Goal: Communication & Community: Answer question/provide support

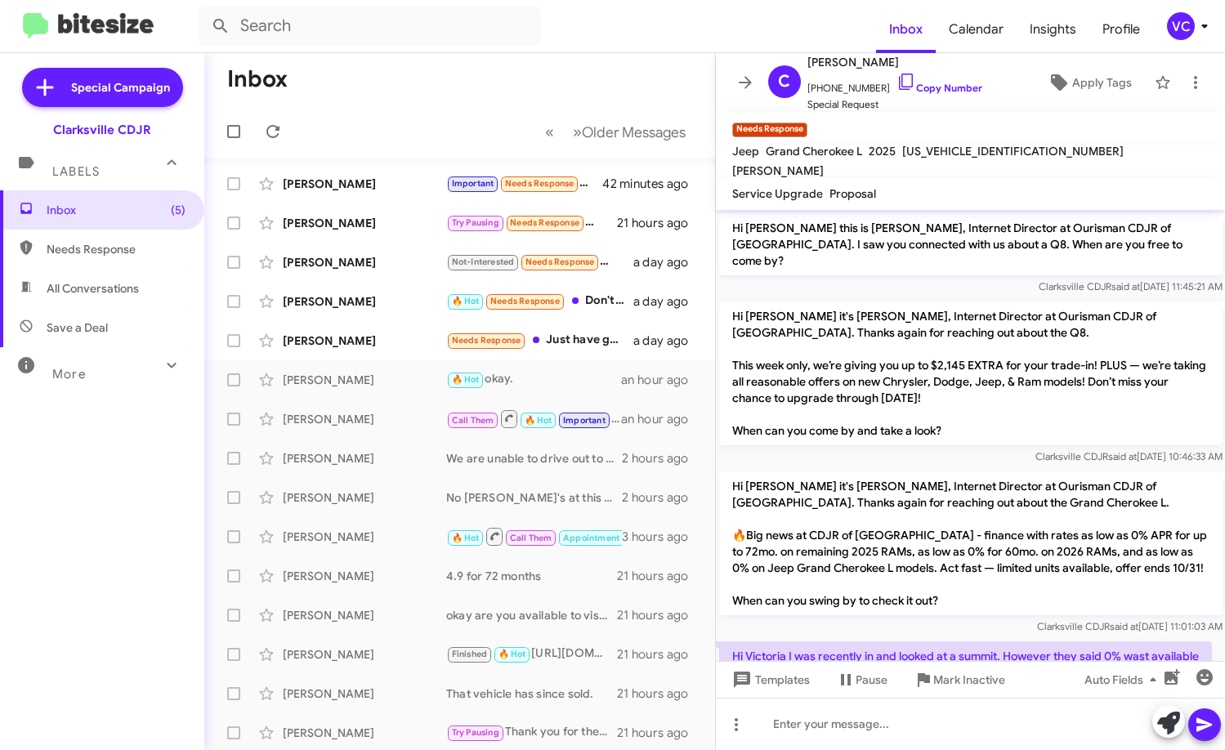
scroll to position [141, 0]
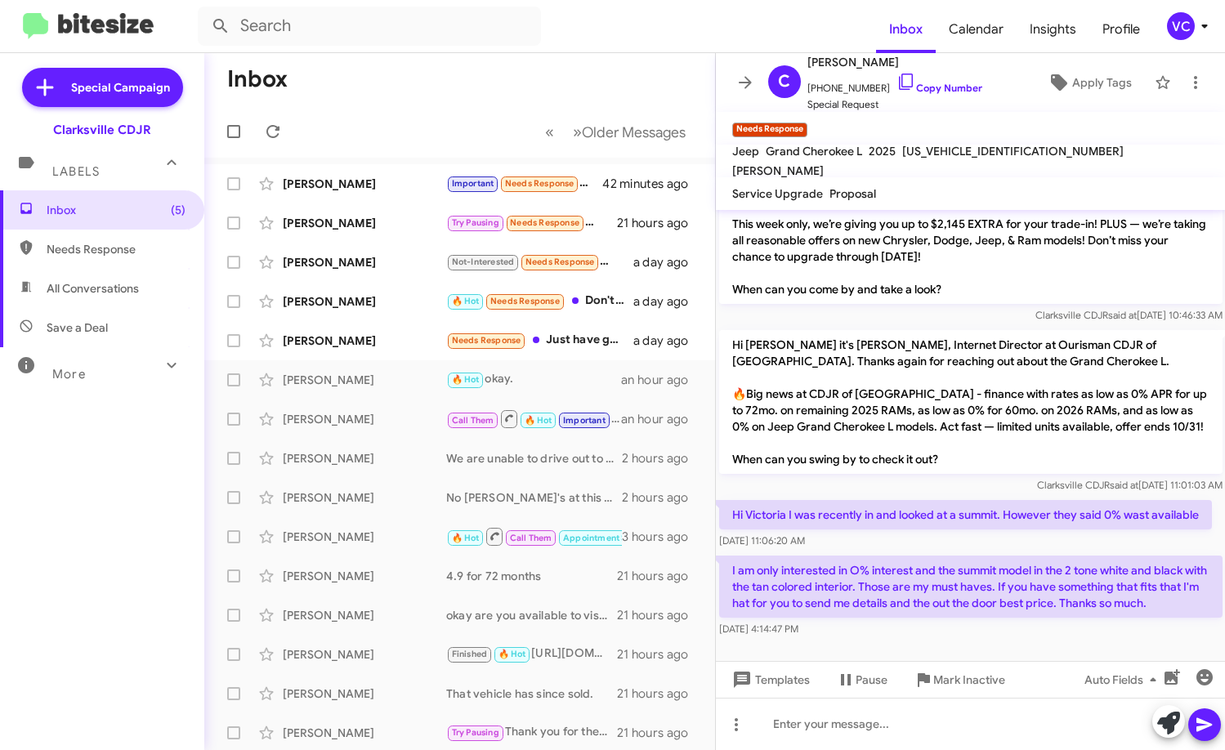
click at [922, 506] on p "Hi Victoria I was recently in and looked at a summit. However they said 0% wast…" at bounding box center [965, 514] width 493 height 29
drag, startPoint x: 454, startPoint y: 83, endPoint x: 379, endPoint y: 115, distance: 82.0
click at [454, 83] on mat-toolbar-row "Inbox" at bounding box center [459, 79] width 511 height 52
click at [284, 131] on span at bounding box center [273, 132] width 33 height 20
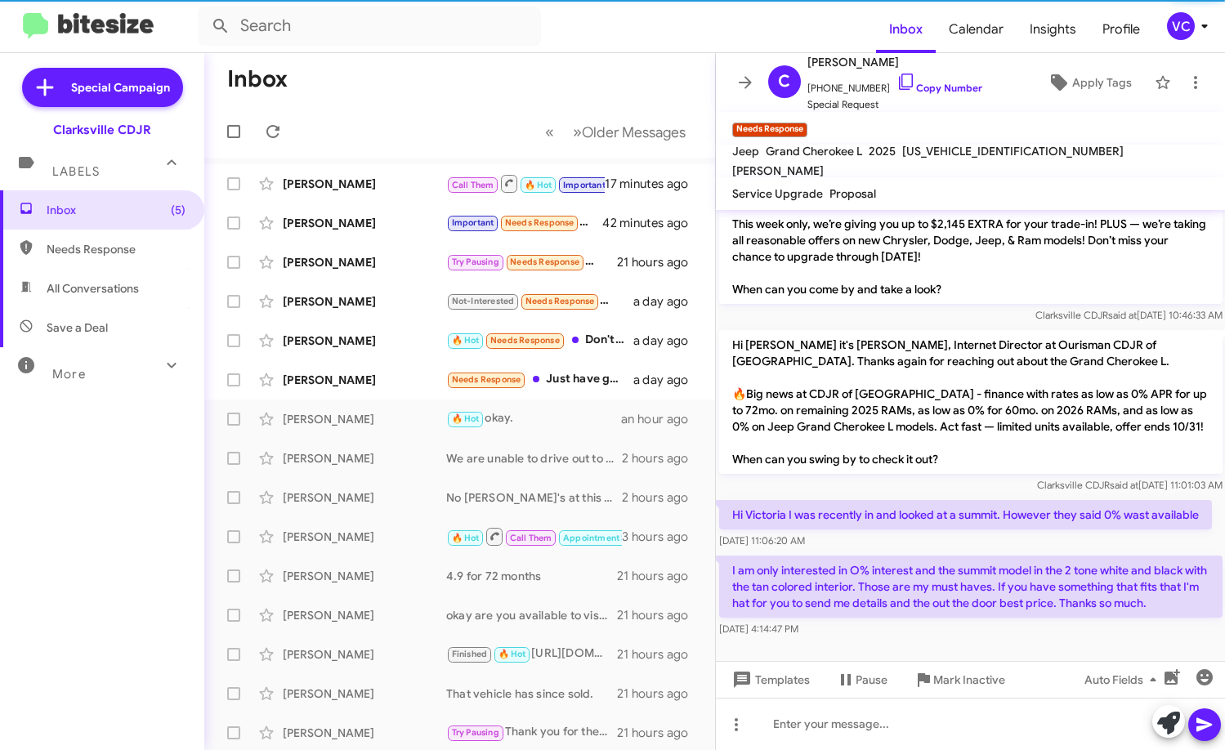
click at [510, 96] on mat-toolbar-row "Inbox" at bounding box center [459, 79] width 511 height 52
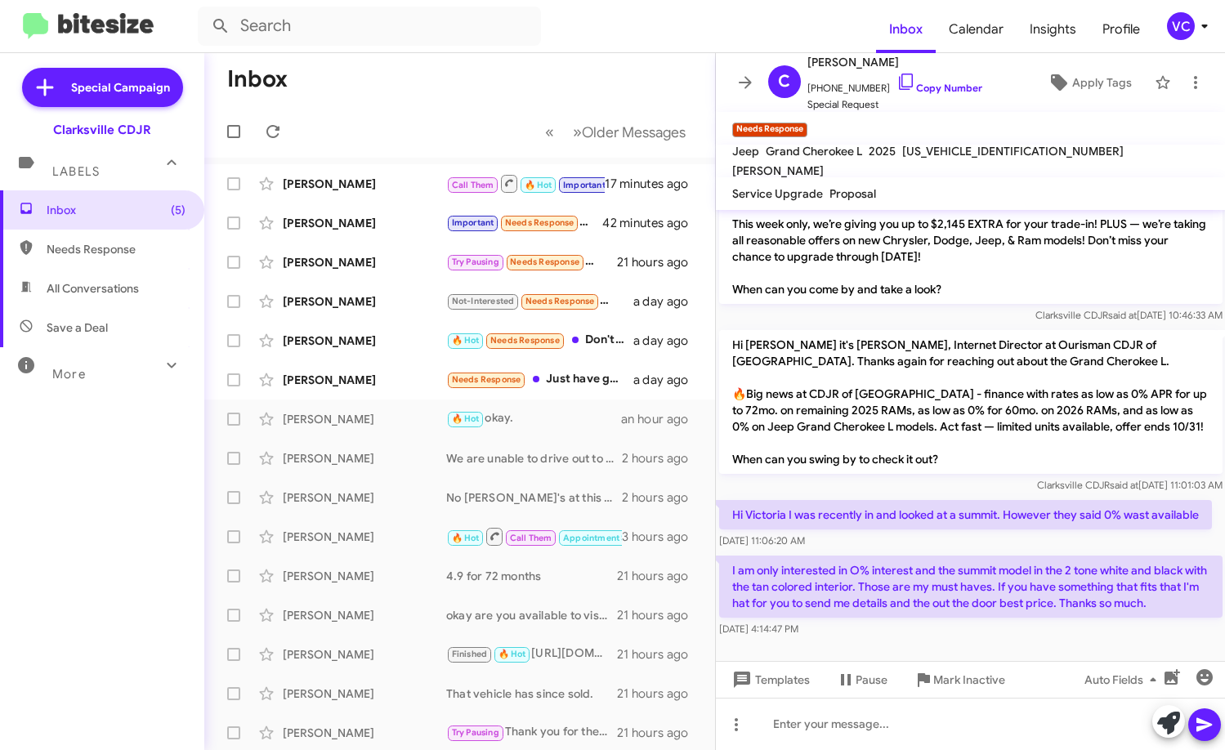
click at [400, 161] on mat-action-list "[PERSON_NAME] Call Them 🔥 Hot Important Needs Response 50k to payoff 17 minutes…" at bounding box center [459, 553] width 511 height 791
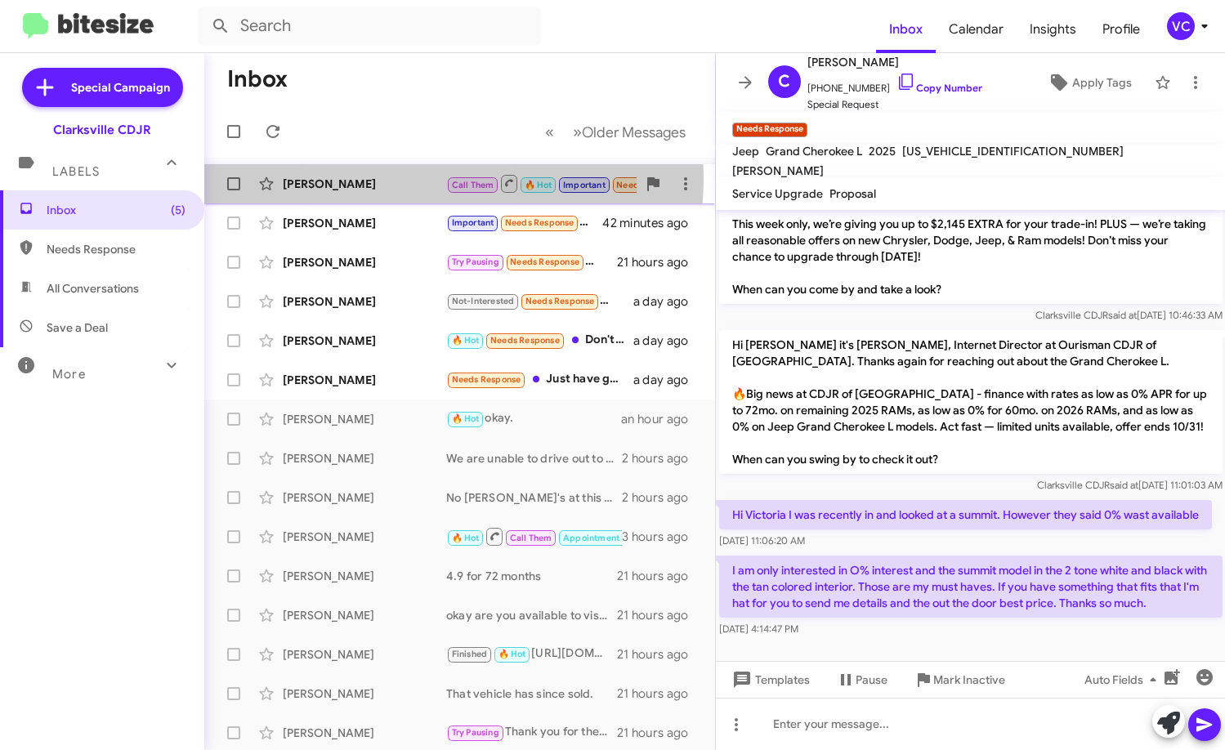
click at [400, 178] on div "[PERSON_NAME]" at bounding box center [364, 184] width 163 height 16
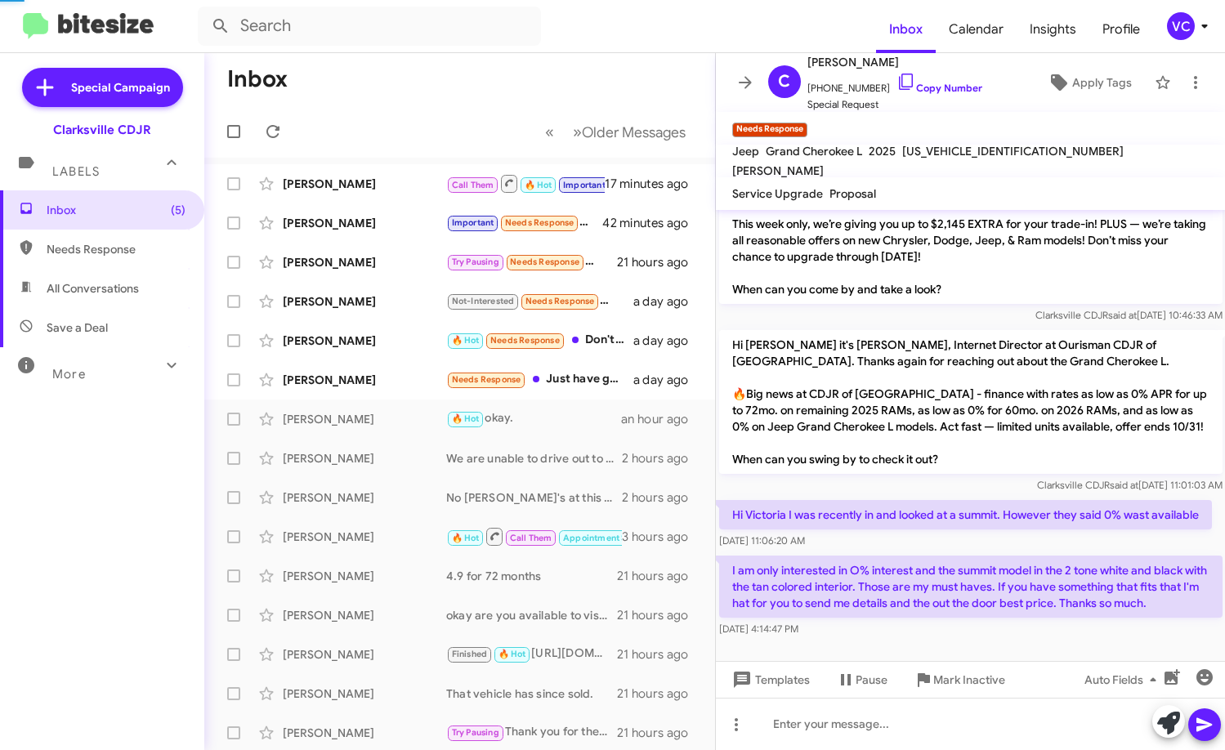
scroll to position [742, 0]
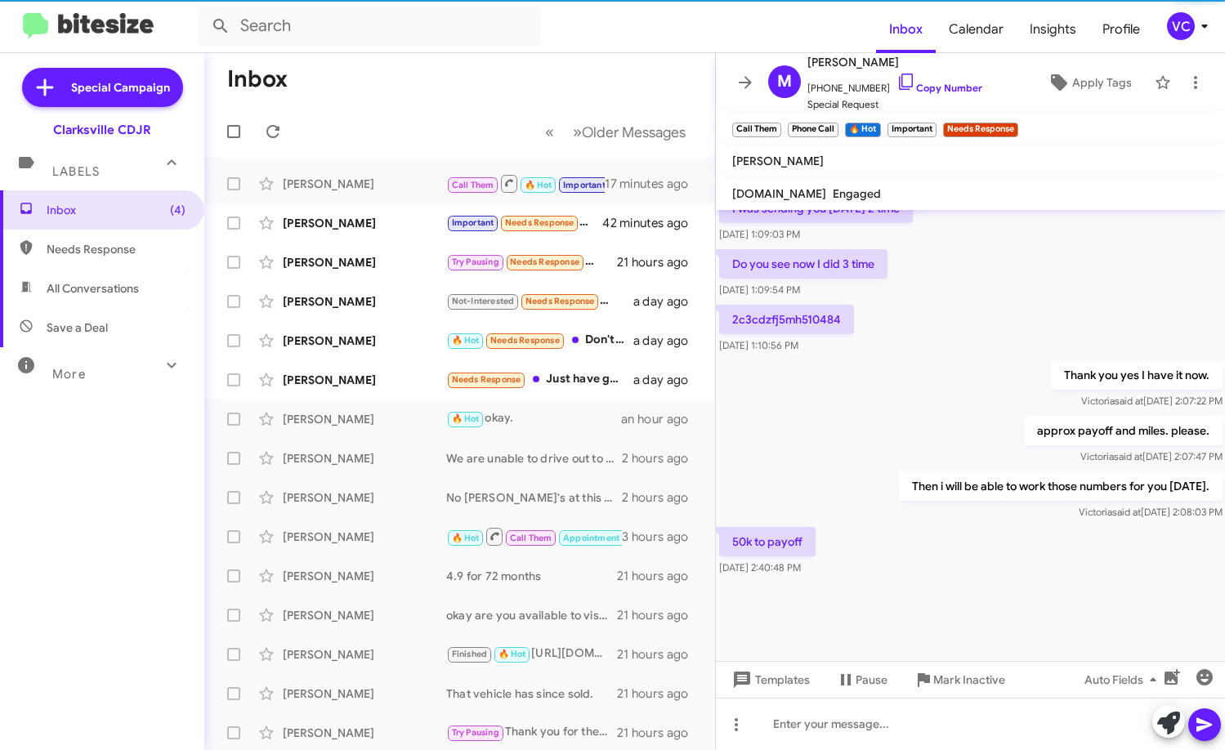
click at [892, 416] on div "approx payoff and miles. please. [PERSON_NAME] said at [DATE] 2:07:47 PM" at bounding box center [971, 441] width 510 height 56
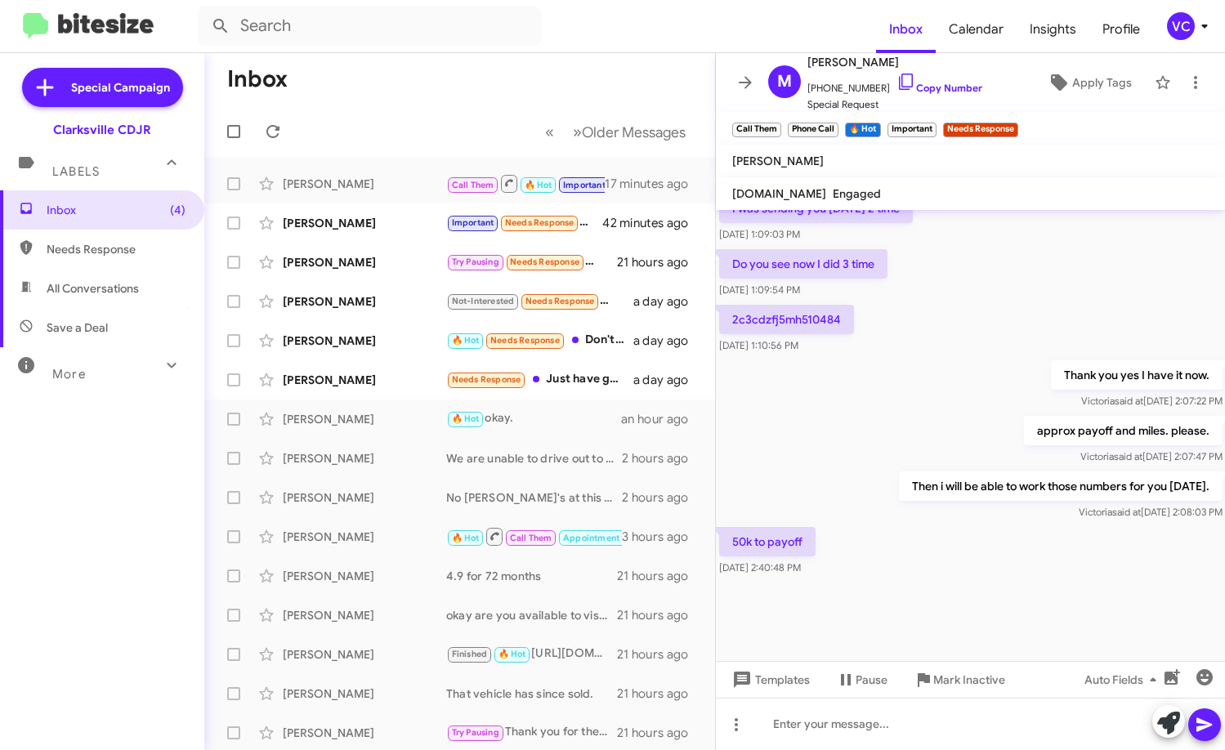
click at [918, 596] on div at bounding box center [971, 620] width 510 height 82
drag, startPoint x: 921, startPoint y: 599, endPoint x: 921, endPoint y: 480, distance: 119.3
click at [921, 596] on div at bounding box center [971, 620] width 510 height 82
click at [920, 431] on div "approx payoff and miles. please. [PERSON_NAME] said at [DATE] 2:07:47 PM" at bounding box center [971, 441] width 510 height 56
click at [945, 91] on link "Copy Number" at bounding box center [939, 88] width 86 height 12
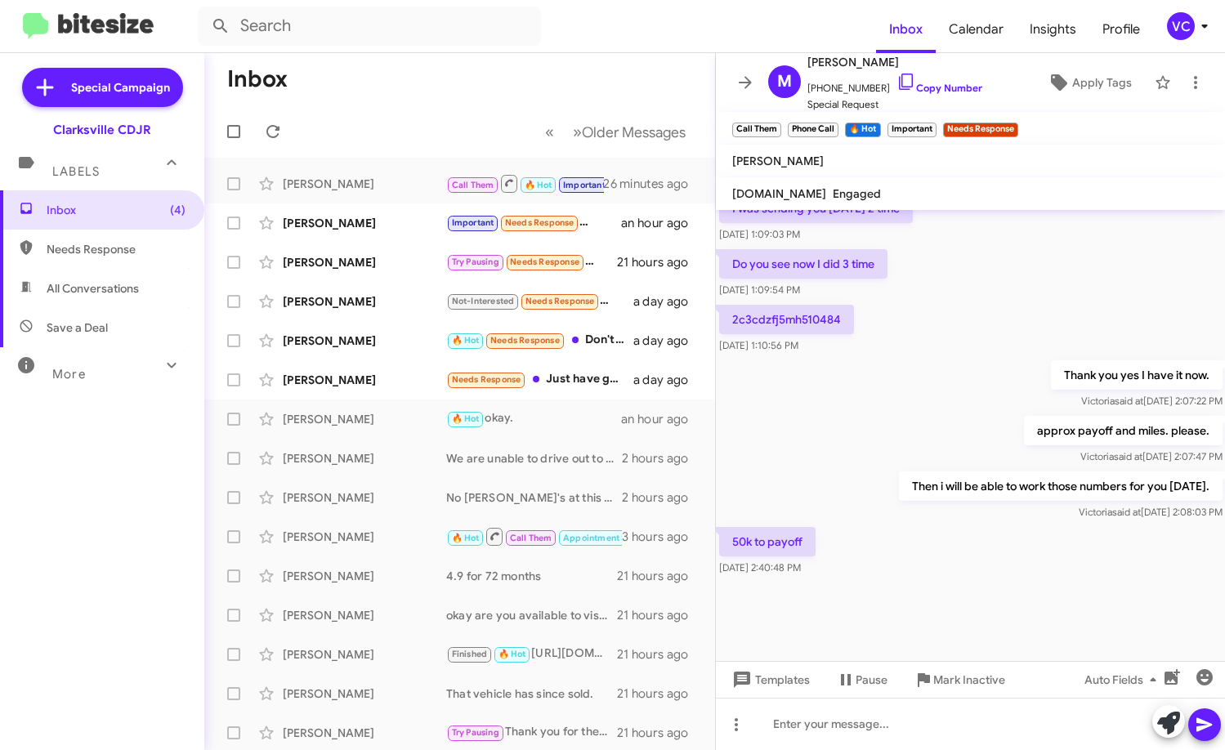
click at [935, 544] on div "50k to payoff [DATE] 2:40:48 PM" at bounding box center [971, 552] width 510 height 56
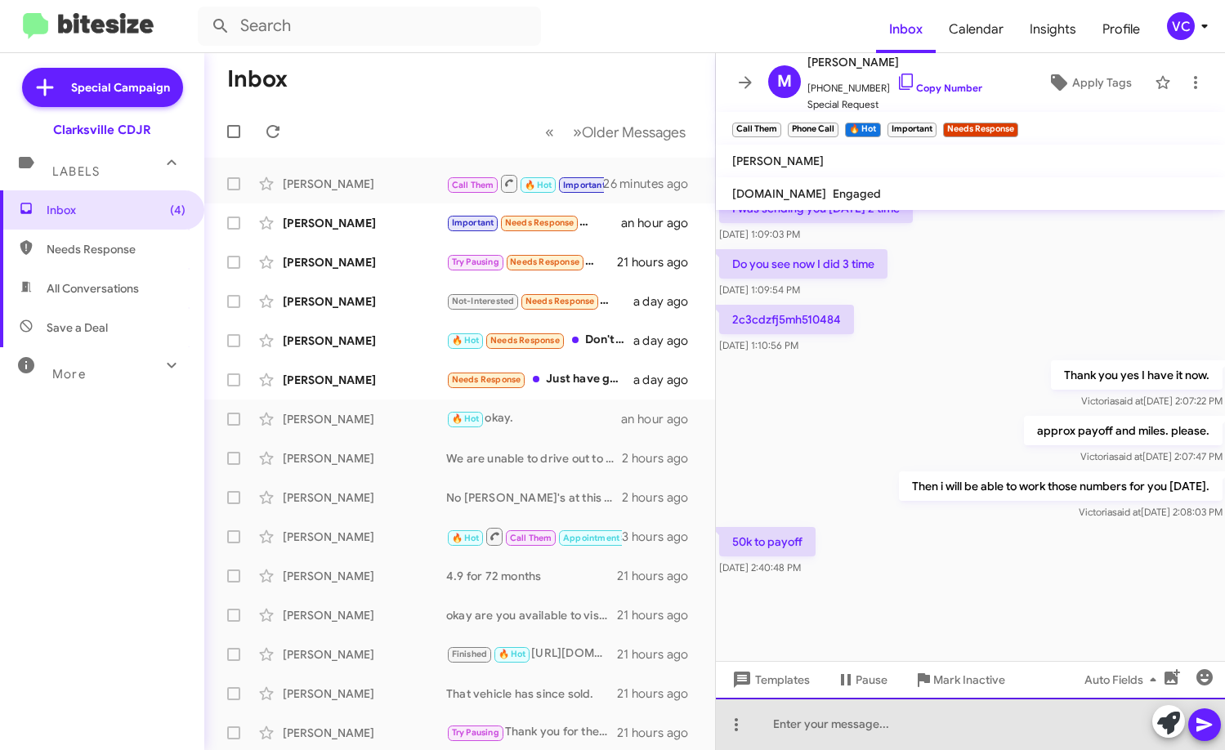
click at [867, 735] on div at bounding box center [971, 724] width 510 height 52
drag, startPoint x: 1056, startPoint y: 726, endPoint x: 1087, endPoint y: 617, distance: 113.0
click at [1084, 635] on body "Inbox Calendar Insights Profile VC Special Campaign Clarksville CDJR Labels Inb…" at bounding box center [612, 375] width 1225 height 750
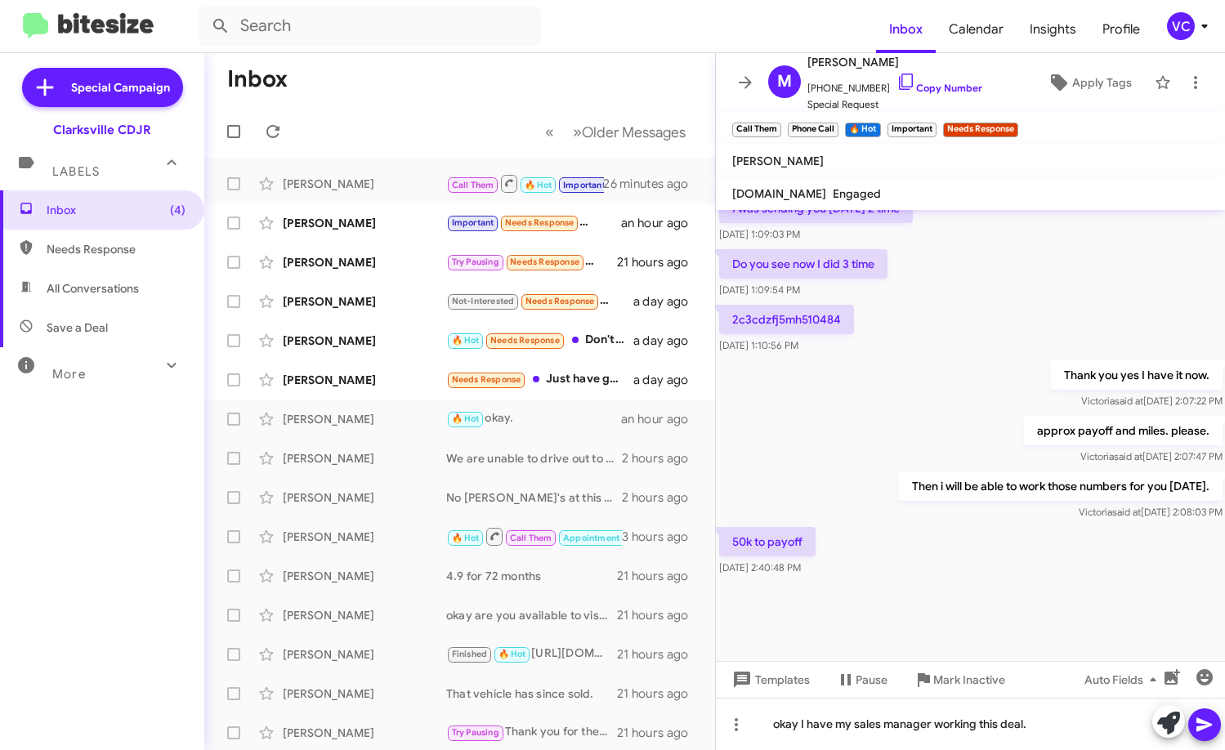
click at [1206, 731] on icon at bounding box center [1205, 725] width 20 height 20
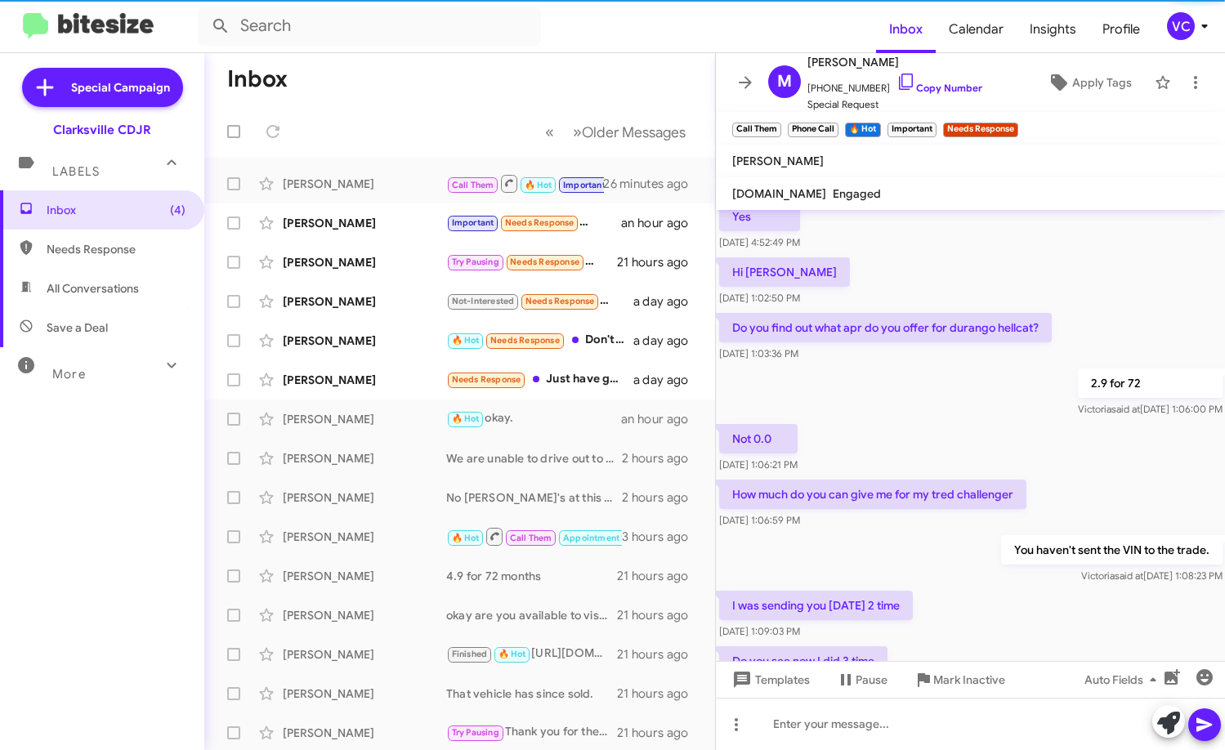
drag, startPoint x: 950, startPoint y: 529, endPoint x: 944, endPoint y: 516, distance: 14.6
click at [949, 528] on div "Hi ,can you send me some number [DATE] 1:21:59 PM What's the zip code you are r…" at bounding box center [971, 448] width 510 height 1167
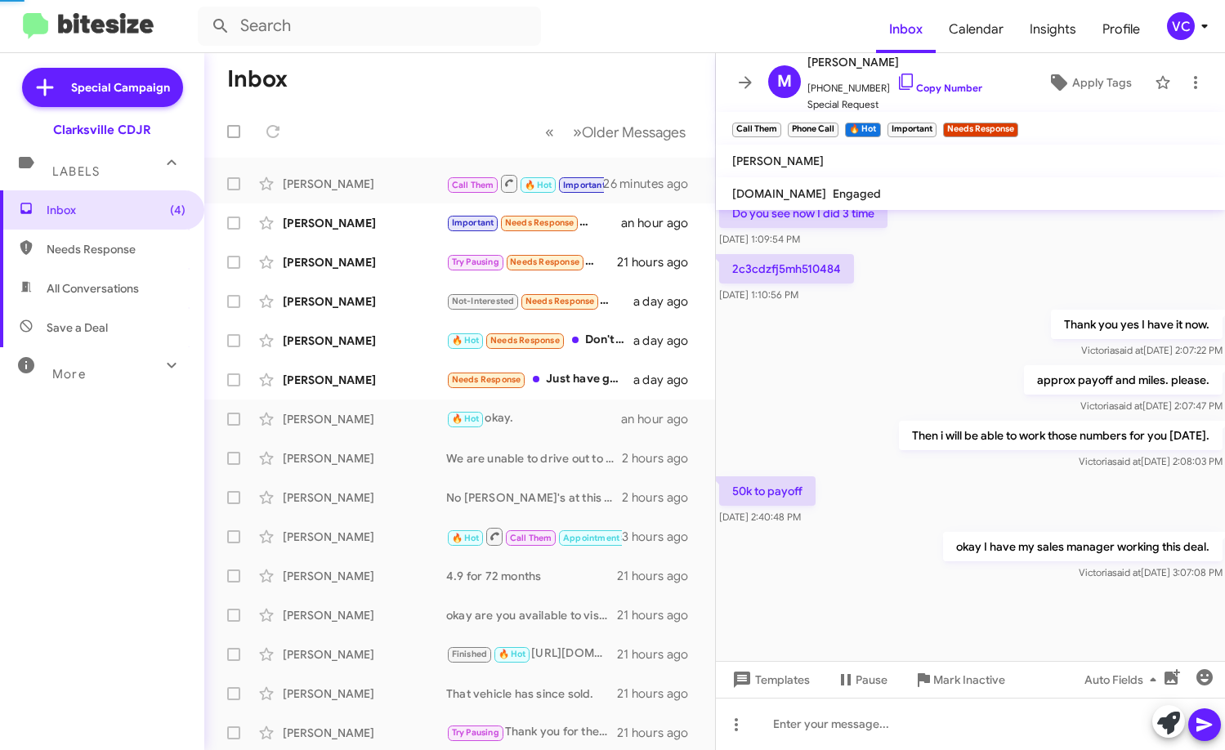
scroll to position [802, 0]
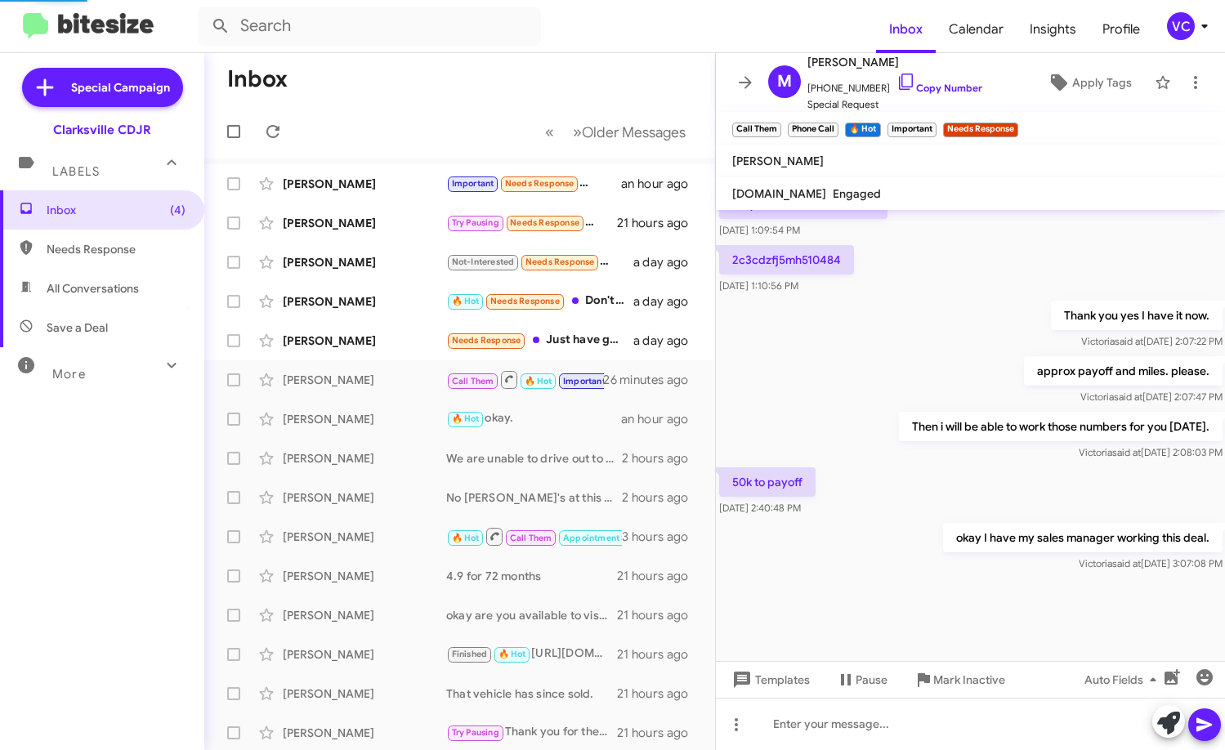
click at [988, 470] on div "50k to payoff [DATE] 2:40:48 PM" at bounding box center [971, 492] width 510 height 56
click at [988, 484] on div "50k to payoff [DATE] 2:40:48 PM" at bounding box center [971, 492] width 510 height 56
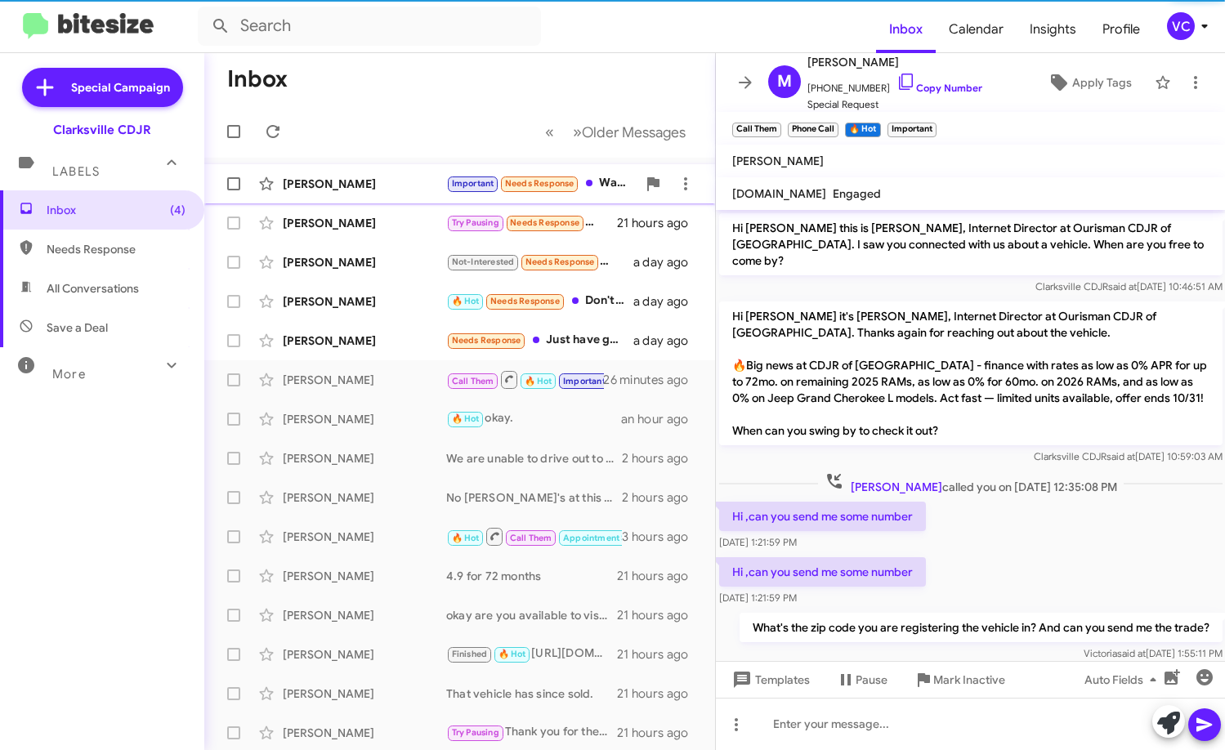
click at [340, 174] on div "[PERSON_NAME] Important Needs Response Wagoneers with sunroofs an hour ago" at bounding box center [459, 184] width 485 height 33
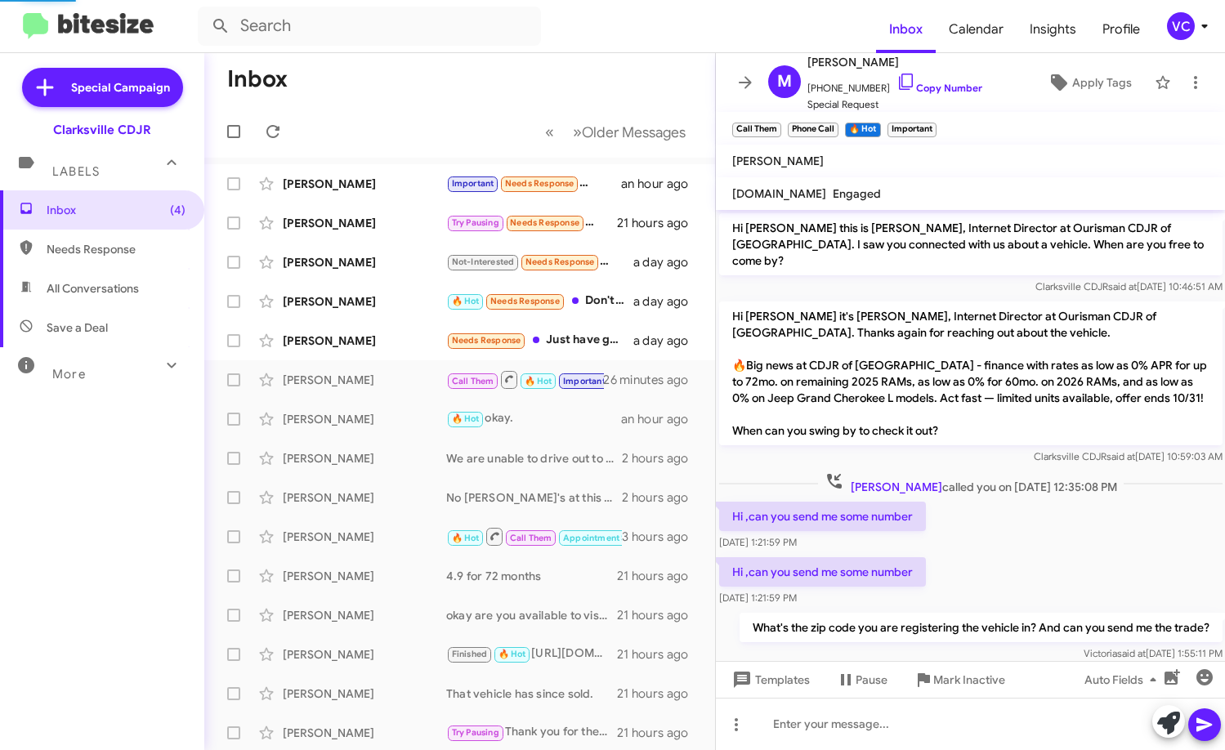
scroll to position [520, 0]
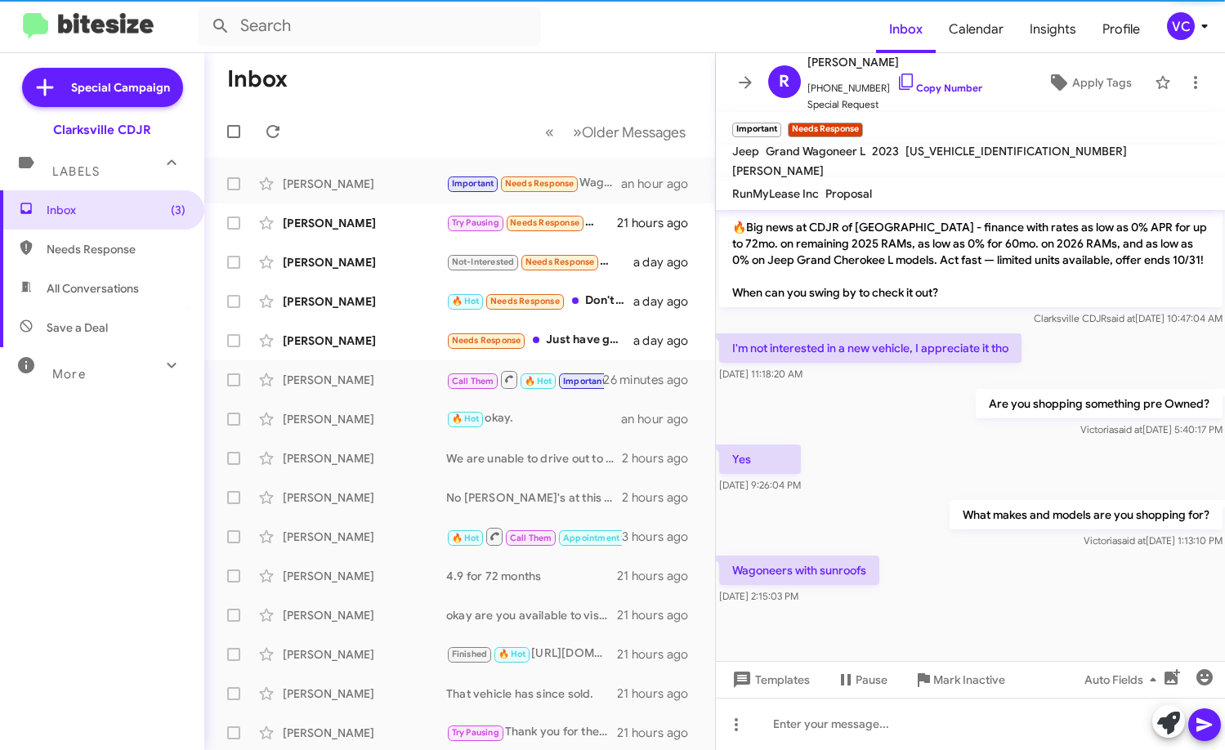
click at [914, 415] on div "Are you shopping something pre Owned? [PERSON_NAME] said at [DATE] 5:40:17 PM" at bounding box center [971, 414] width 510 height 56
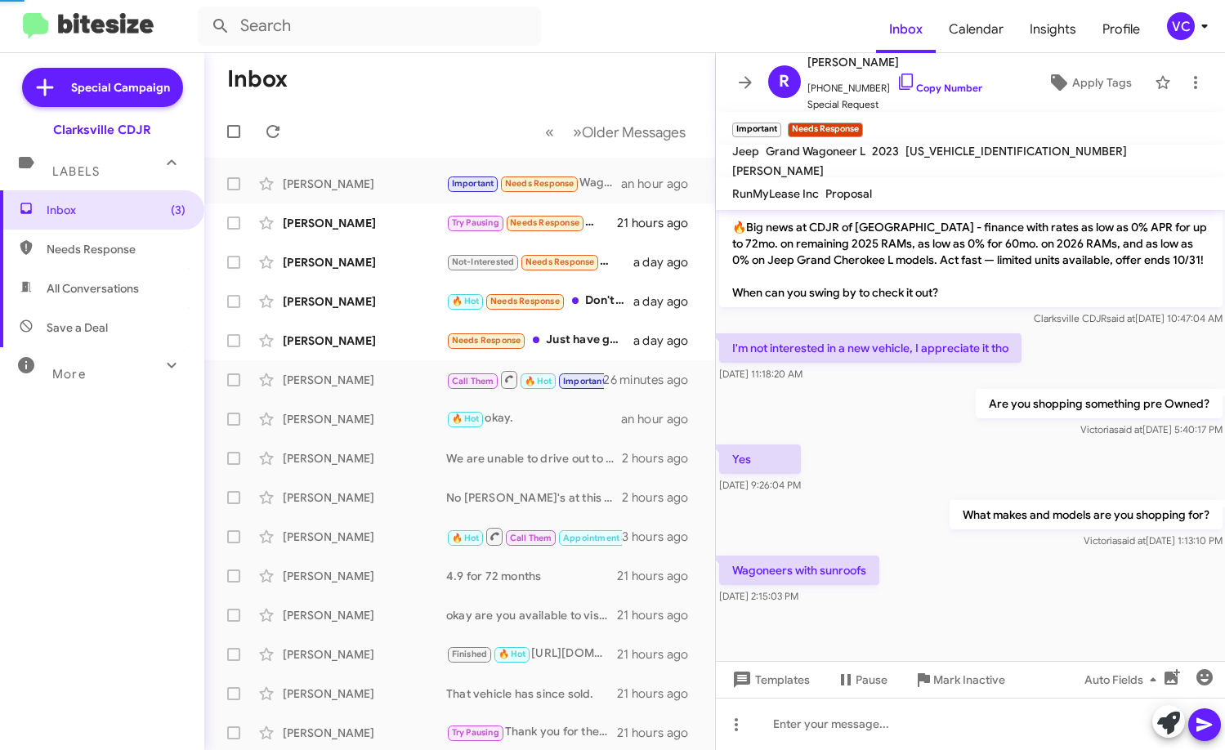
click at [975, 574] on div "Wagoneers with sunroofs [DATE] 2:15:03 PM" at bounding box center [971, 580] width 510 height 56
click at [1056, 579] on div "Wagoneers with sunroofs [DATE] 2:15:03 PM" at bounding box center [971, 580] width 510 height 56
click at [1019, 439] on div "Are you shopping something pre Owned? [PERSON_NAME] said at [DATE] 5:40:17 PM" at bounding box center [971, 414] width 510 height 56
click at [1032, 582] on div "Wagoneers with sunroofs [DATE] 2:15:03 PM" at bounding box center [971, 580] width 510 height 56
click at [1034, 590] on div "Wagoneers with sunroofs [DATE] 2:15:03 PM" at bounding box center [971, 580] width 510 height 56
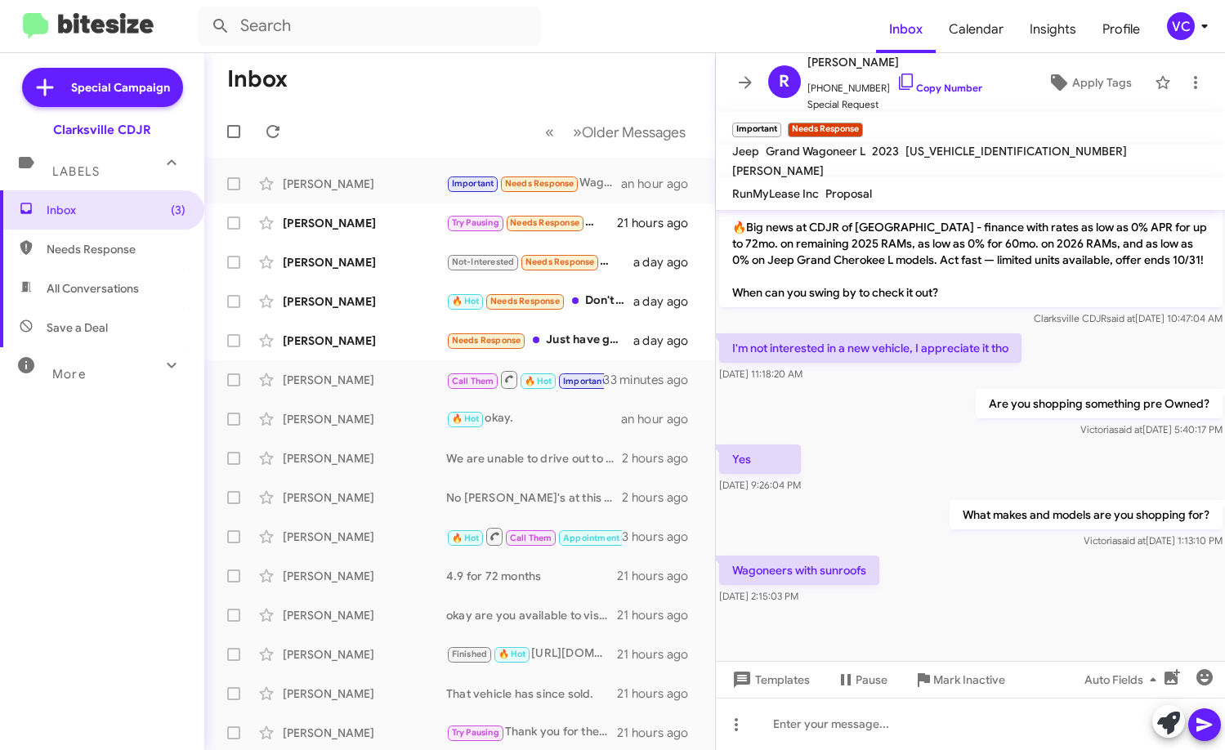
click at [1034, 591] on div "Wagoneers with sunroofs [DATE] 2:15:03 PM" at bounding box center [971, 580] width 510 height 56
click at [1040, 438] on div "Are you shopping something pre Owned? [PERSON_NAME] said at [DATE] 5:40:17 PM" at bounding box center [971, 414] width 510 height 56
click at [956, 87] on link "Copy Number" at bounding box center [939, 88] width 86 height 12
click at [988, 581] on div "Wagoneers with sunroofs [DATE] 2:15:03 PM" at bounding box center [971, 580] width 510 height 56
click at [838, 739] on div at bounding box center [971, 724] width 510 height 52
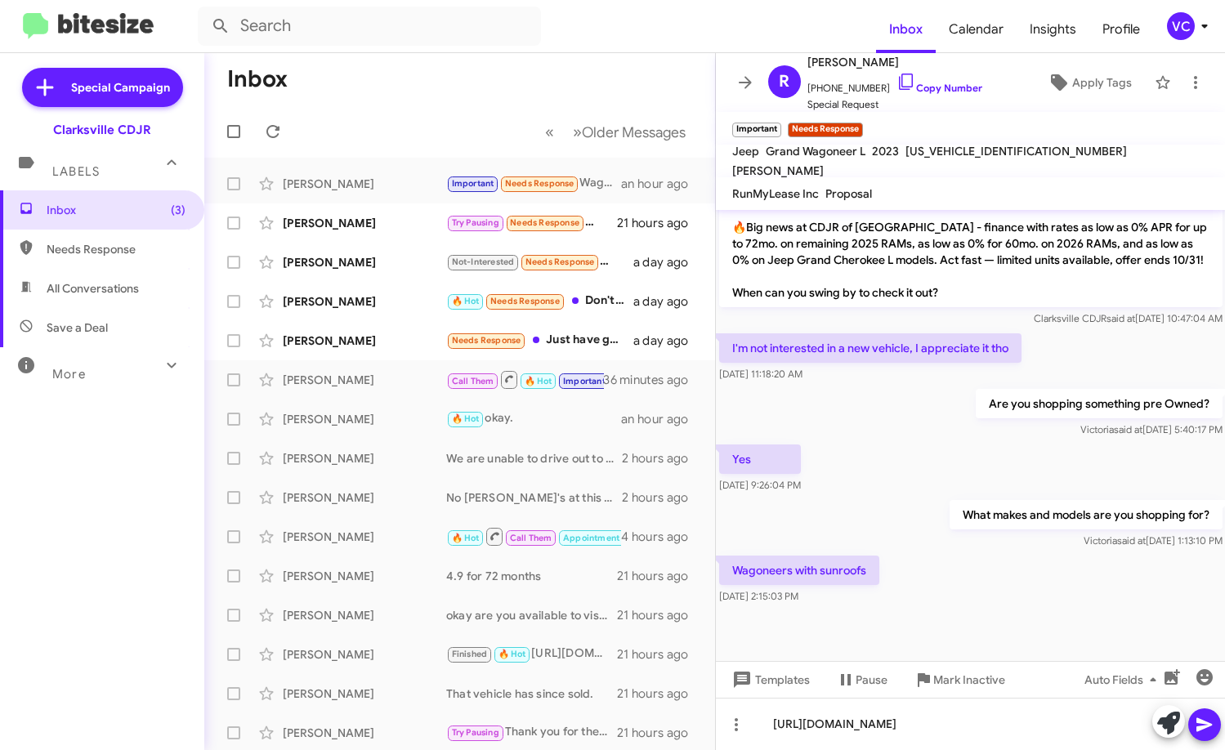
click at [1209, 727] on icon at bounding box center [1205, 725] width 20 height 20
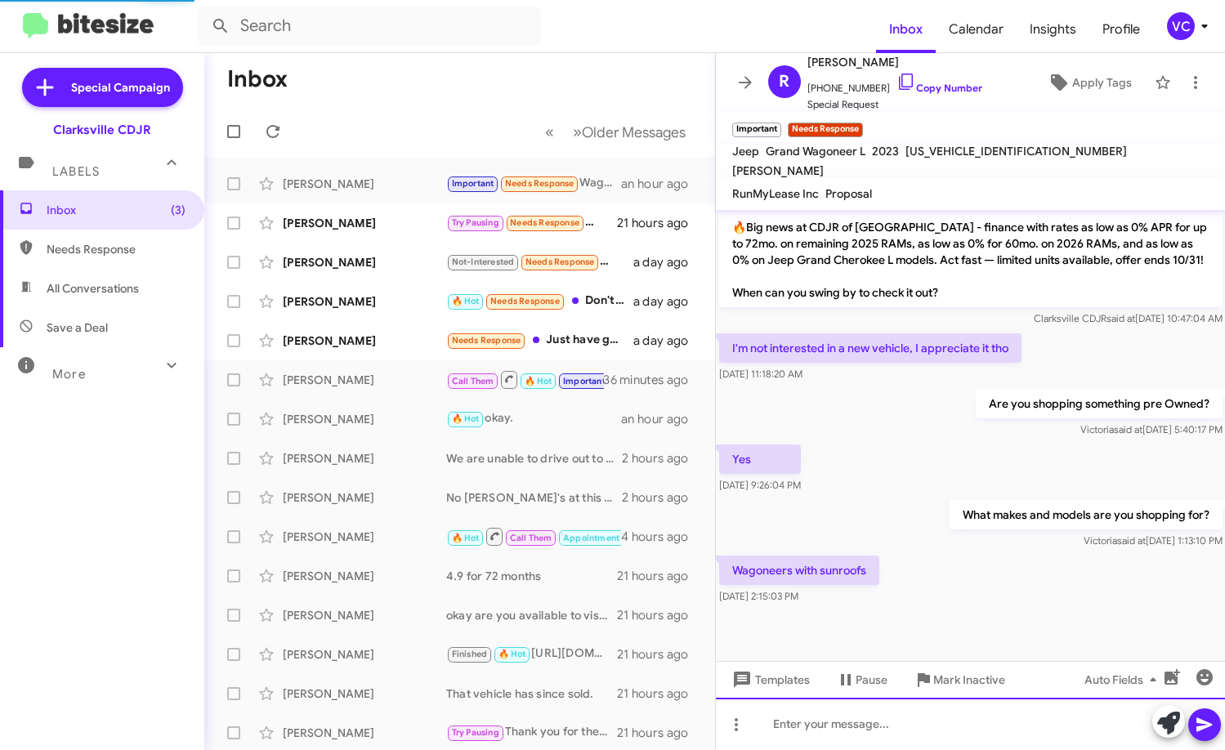
scroll to position [0, 0]
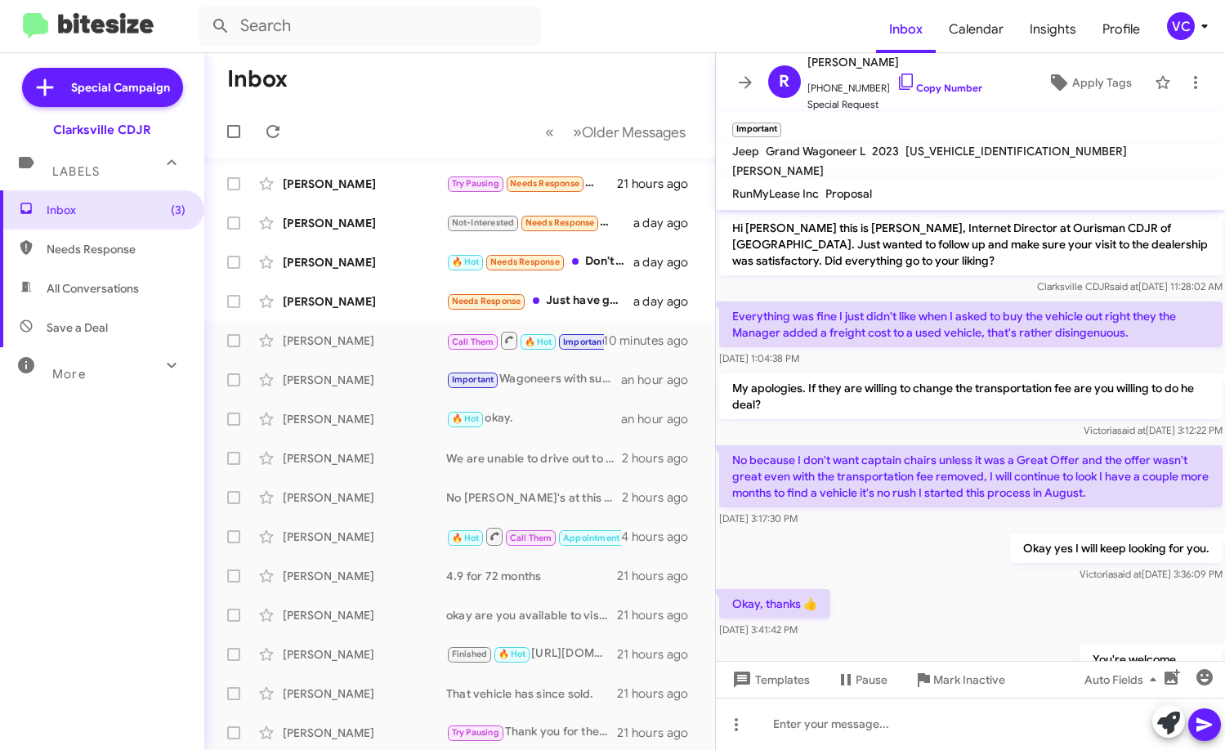
click at [949, 569] on div "Okay yes I will keep looking for you. [PERSON_NAME] said at [DATE] 3:36:09 PM" at bounding box center [971, 558] width 510 height 56
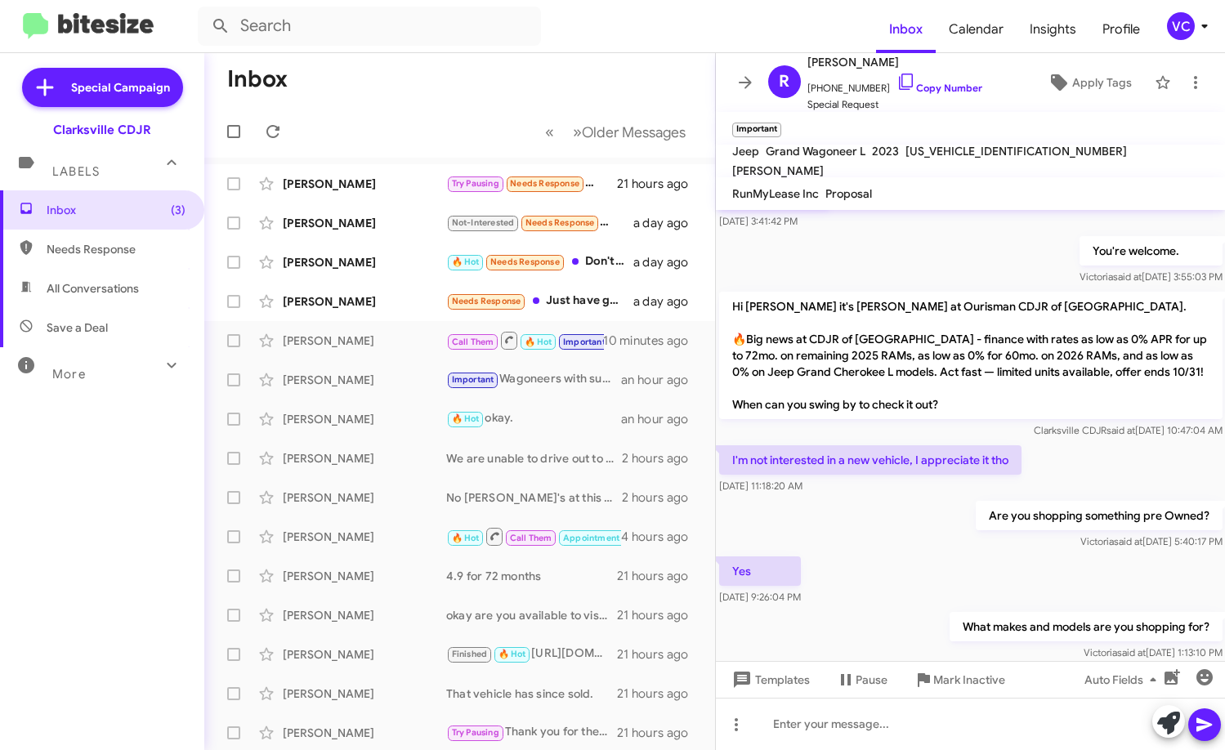
scroll to position [596, 0]
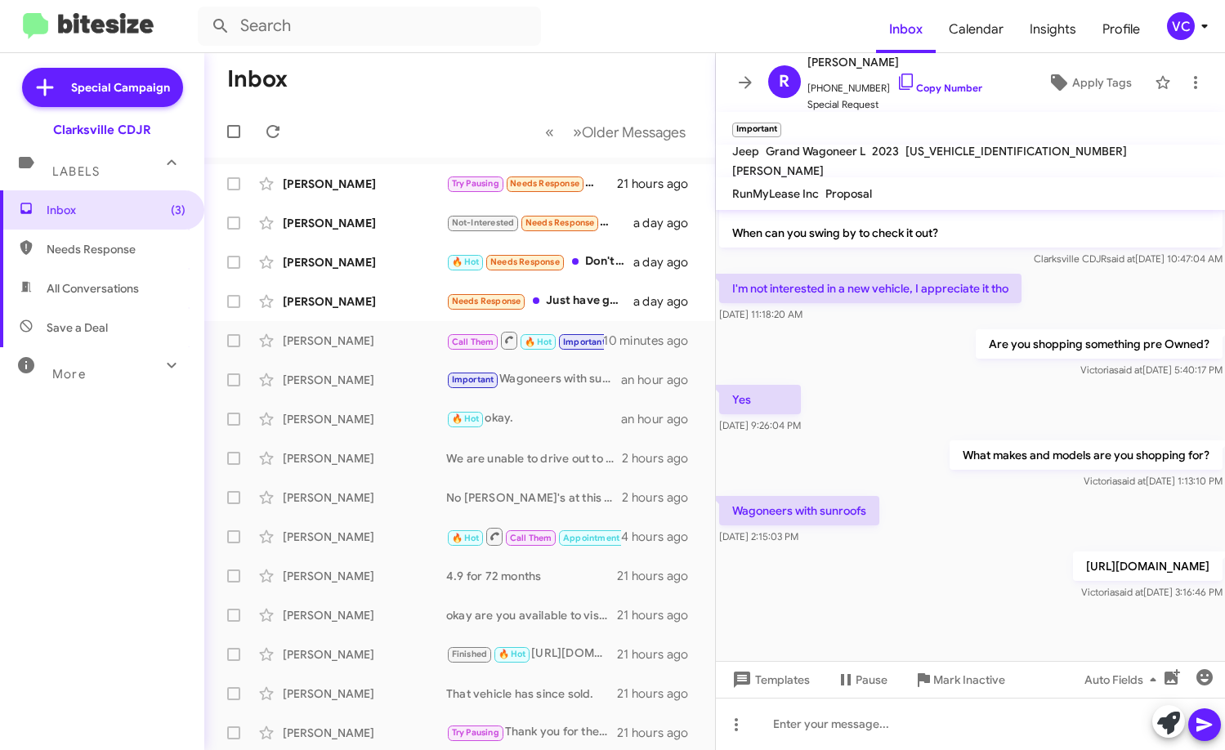
drag, startPoint x: 931, startPoint y: 466, endPoint x: 587, endPoint y: 307, distance: 378.8
click at [929, 465] on div "What makes and models are you shopping for? [PERSON_NAME] said at [DATE] 1:13:1…" at bounding box center [971, 465] width 510 height 56
click at [819, 729] on div at bounding box center [971, 724] width 510 height 52
click at [1201, 731] on icon at bounding box center [1205, 725] width 20 height 20
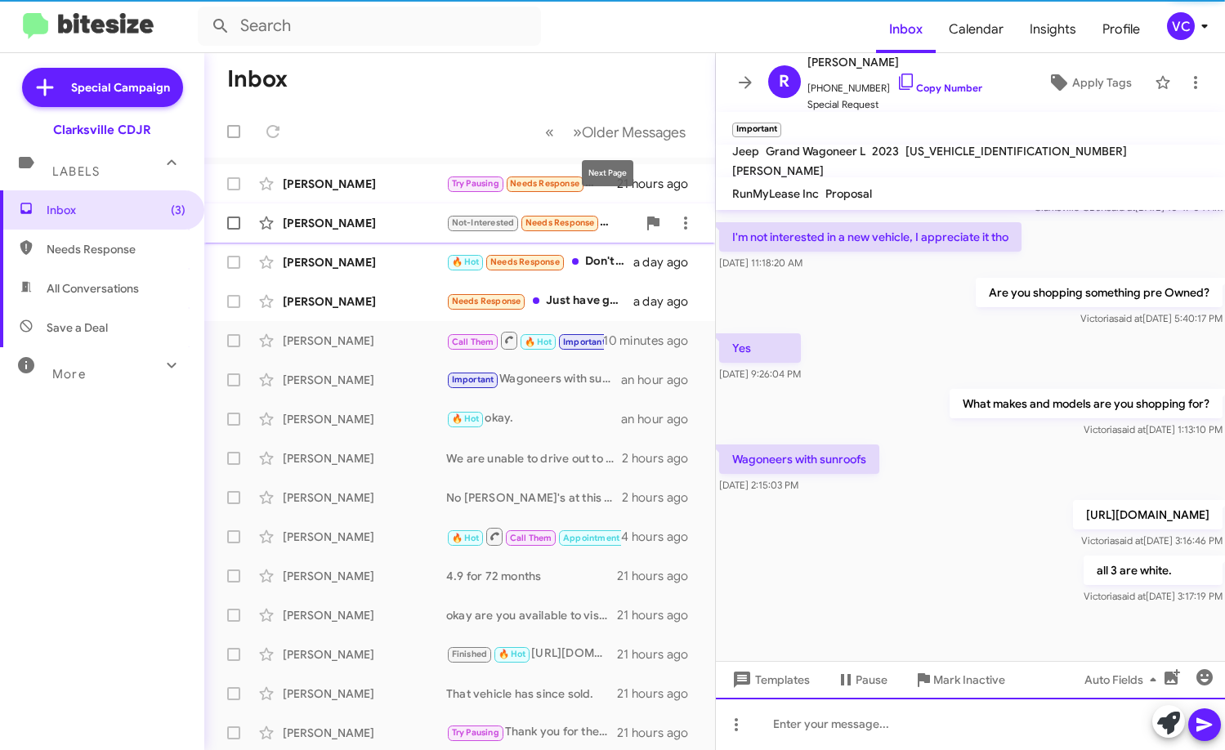
scroll to position [656, 0]
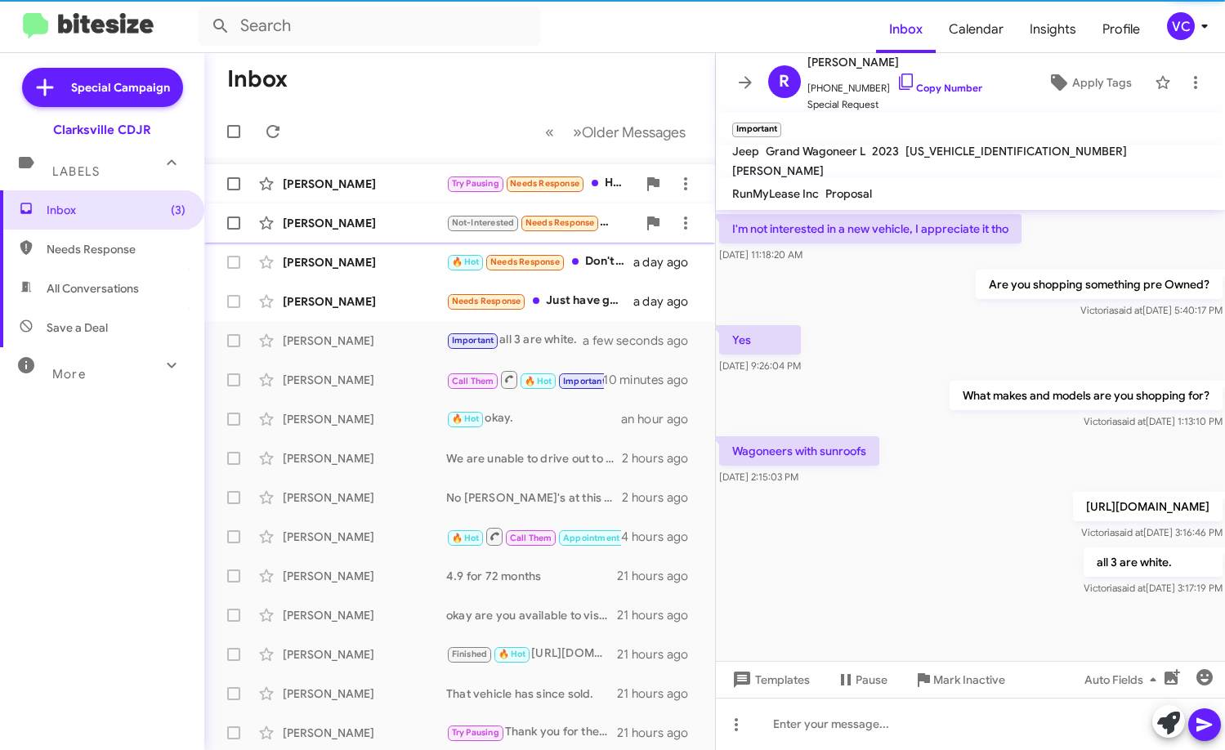
click at [386, 185] on div "[PERSON_NAME]" at bounding box center [364, 184] width 163 height 16
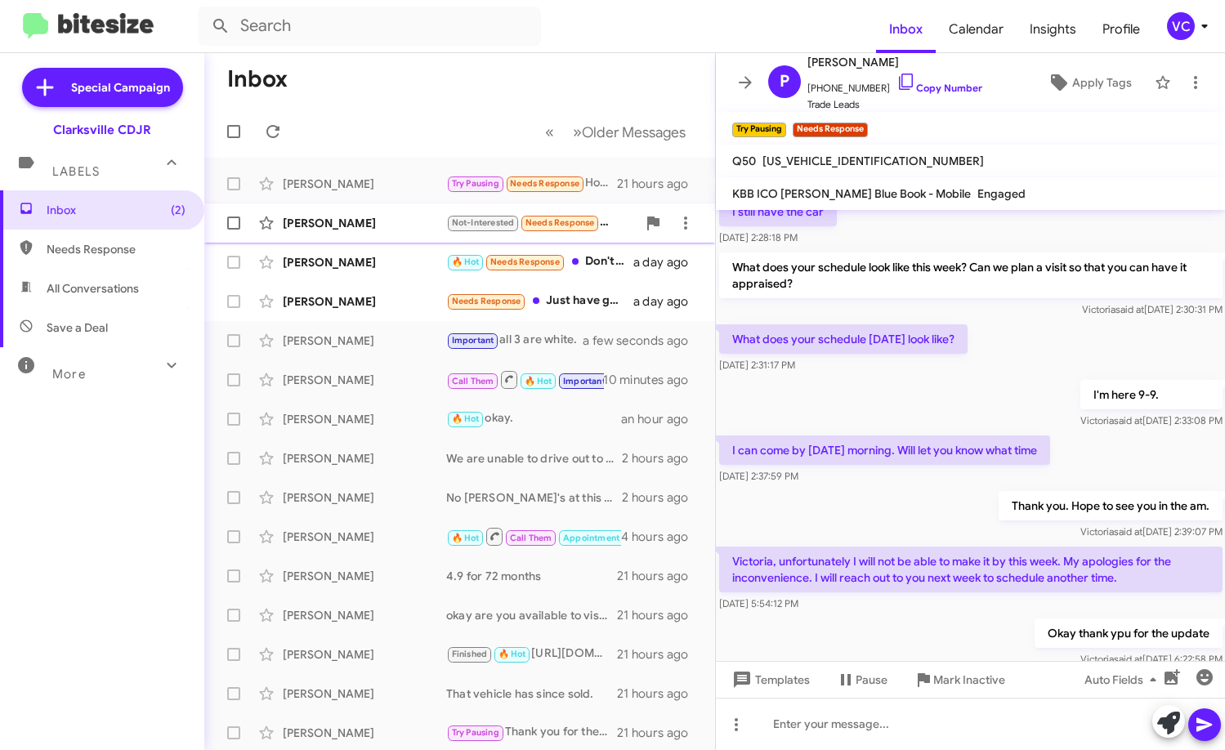
scroll to position [1047, 0]
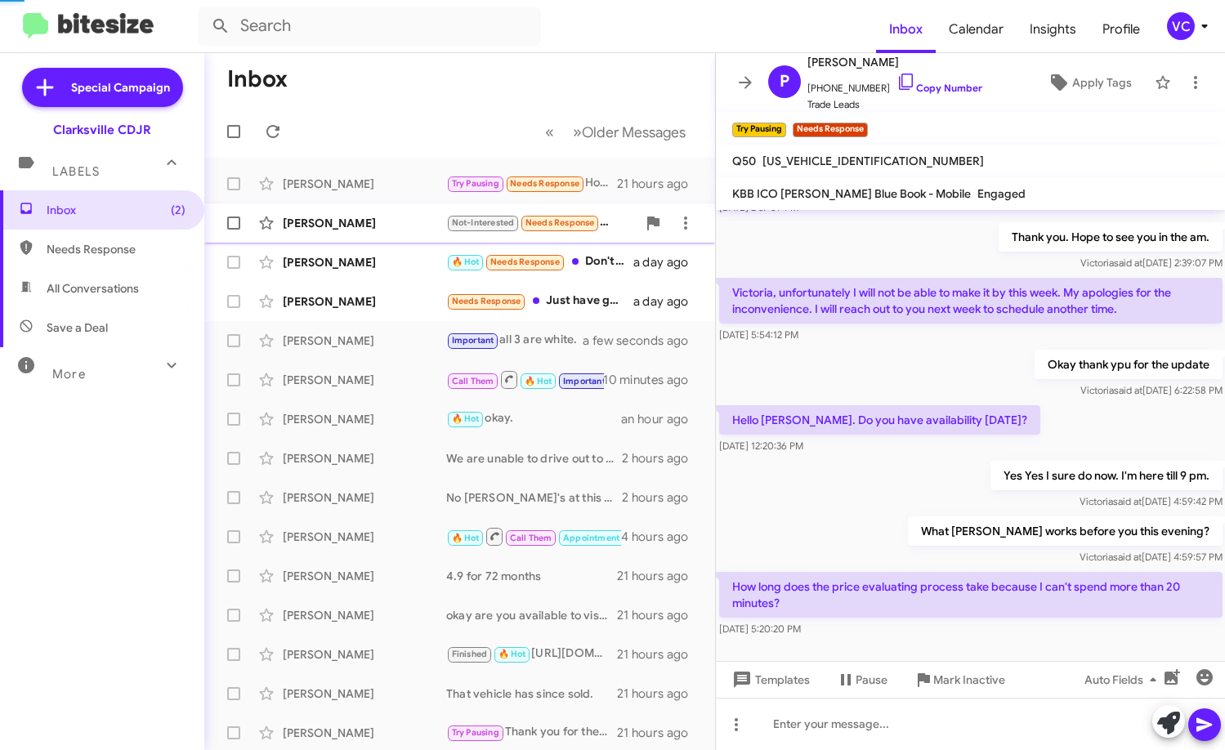
click at [865, 513] on div "What [PERSON_NAME] works before you this evening? [PERSON_NAME] said at [DATE] …" at bounding box center [971, 541] width 510 height 56
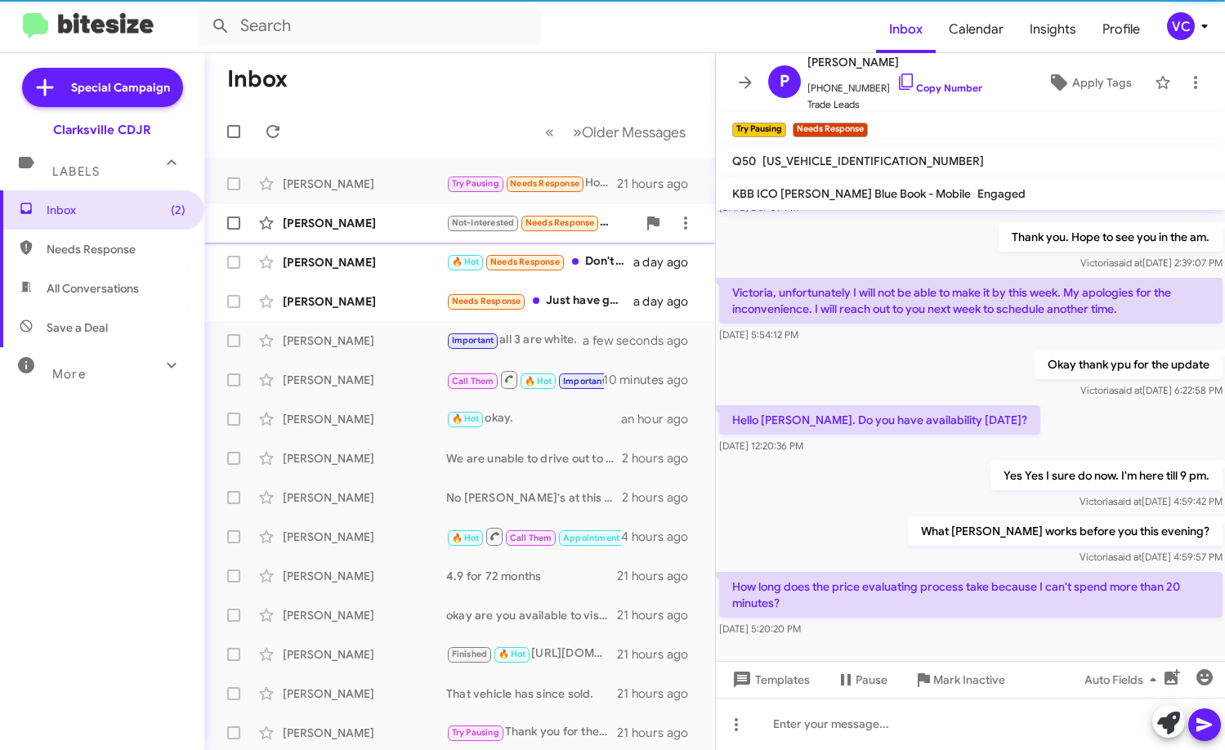
click at [908, 641] on div at bounding box center [971, 684] width 510 height 86
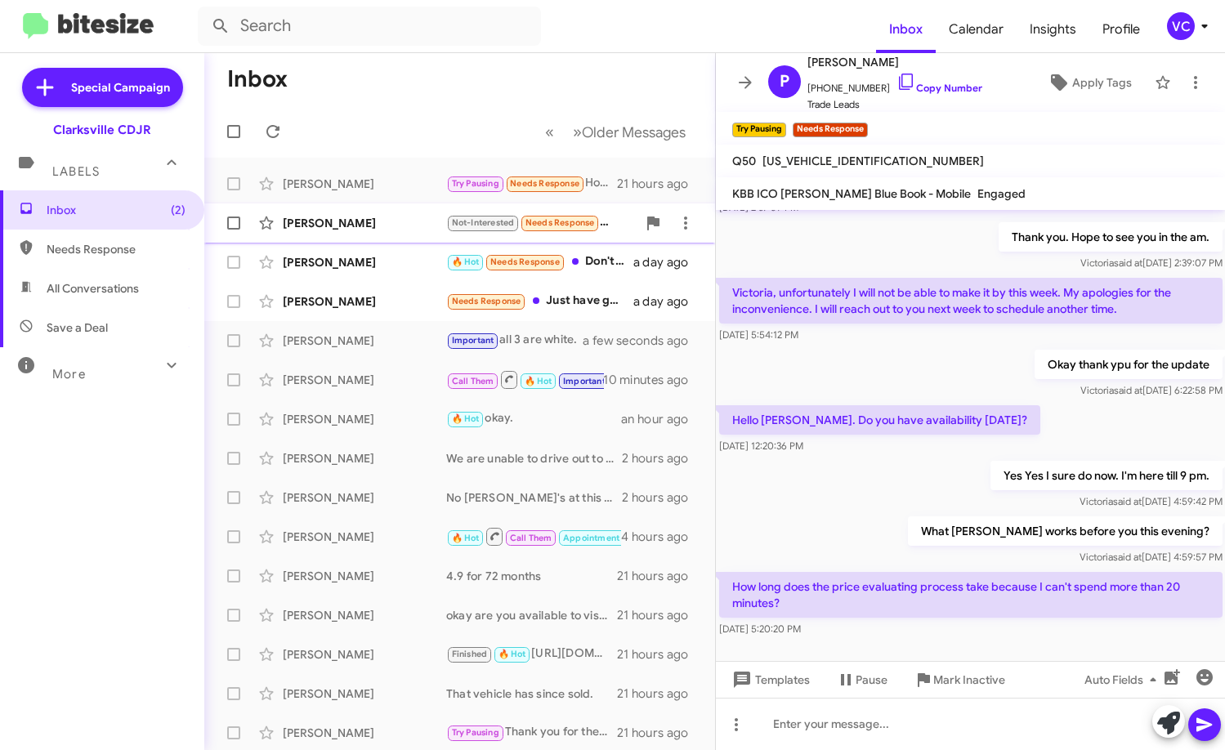
click at [912, 641] on div at bounding box center [971, 684] width 510 height 86
click at [921, 458] on div "Yes Yes I sure do now. I'm here till 9 pm. [PERSON_NAME] said at [DATE] 4:59:42…" at bounding box center [971, 486] width 510 height 56
click at [925, 641] on div at bounding box center [971, 684] width 510 height 86
click at [1022, 641] on div at bounding box center [971, 684] width 510 height 86
click at [957, 458] on div "Yes Yes I sure do now. I'm here till 9 pm. [PERSON_NAME] said at [DATE] 4:59:42…" at bounding box center [971, 486] width 510 height 56
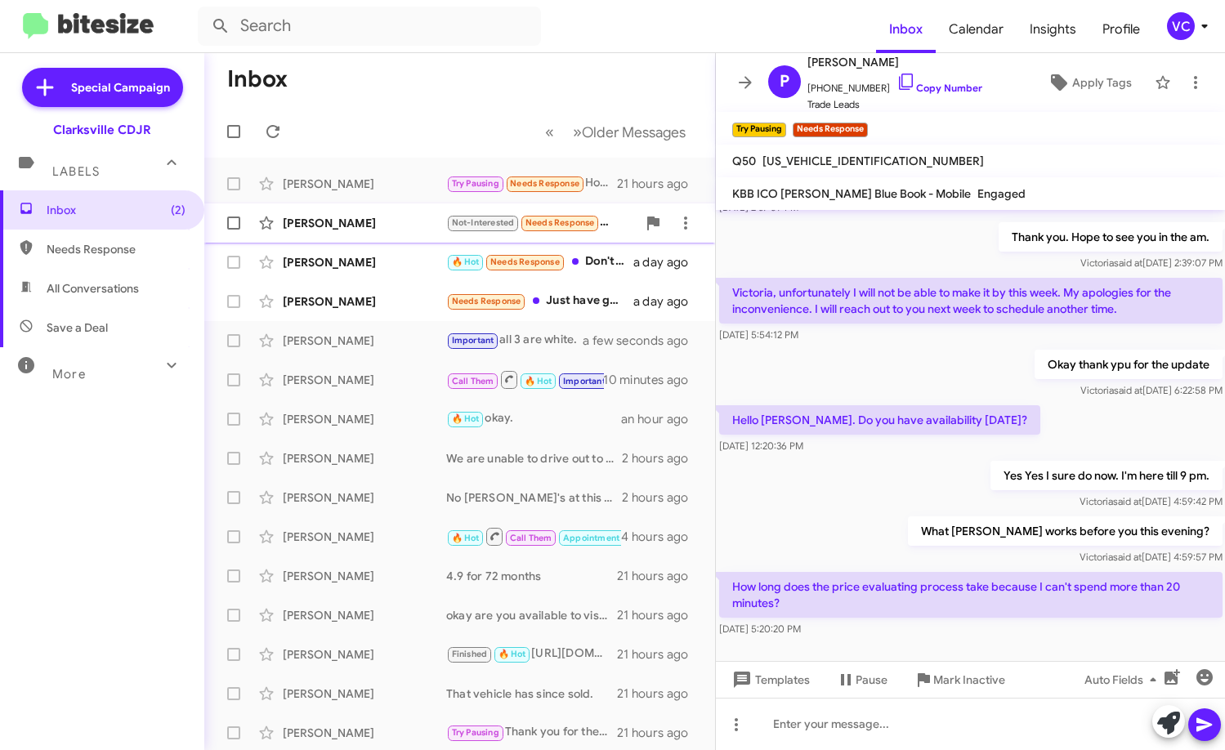
click at [962, 641] on div at bounding box center [971, 684] width 510 height 86
click at [940, 458] on div "Yes Yes I sure do now. I'm here till 9 pm. [PERSON_NAME] said at [DATE] 4:59:42…" at bounding box center [971, 486] width 510 height 56
click at [1014, 641] on div at bounding box center [971, 684] width 510 height 86
click at [919, 458] on div "Yes Yes I sure do now. I'm here till 9 pm. [PERSON_NAME] said at [DATE] 4:59:42…" at bounding box center [971, 486] width 510 height 56
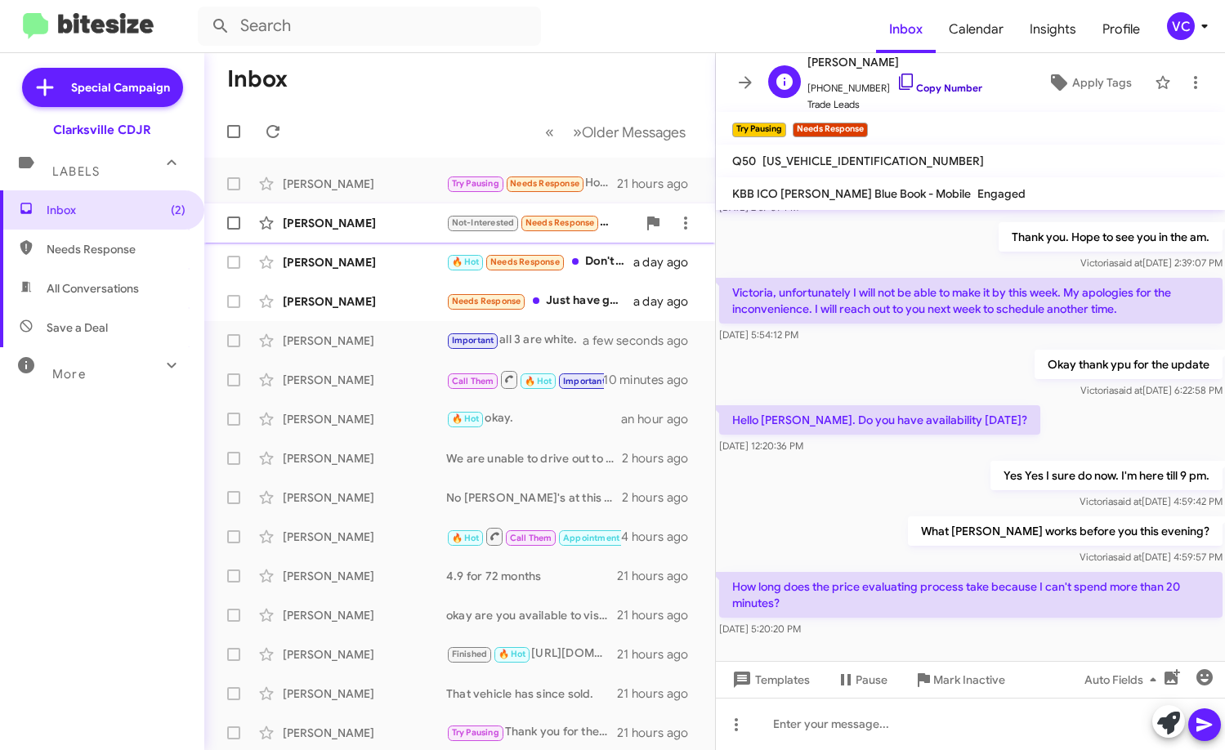
click at [942, 84] on link "Copy Number" at bounding box center [939, 88] width 86 height 12
click at [831, 722] on div at bounding box center [971, 724] width 510 height 52
click at [1208, 721] on icon at bounding box center [1205, 725] width 20 height 20
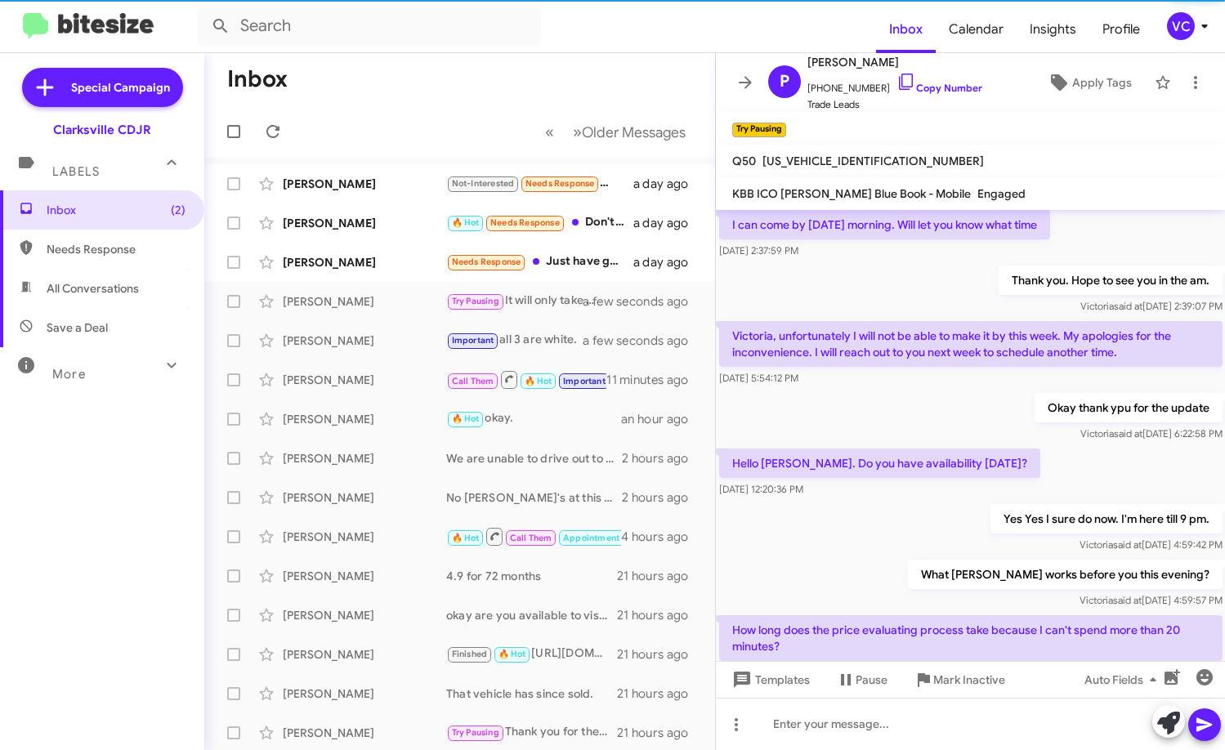
scroll to position [1106, 0]
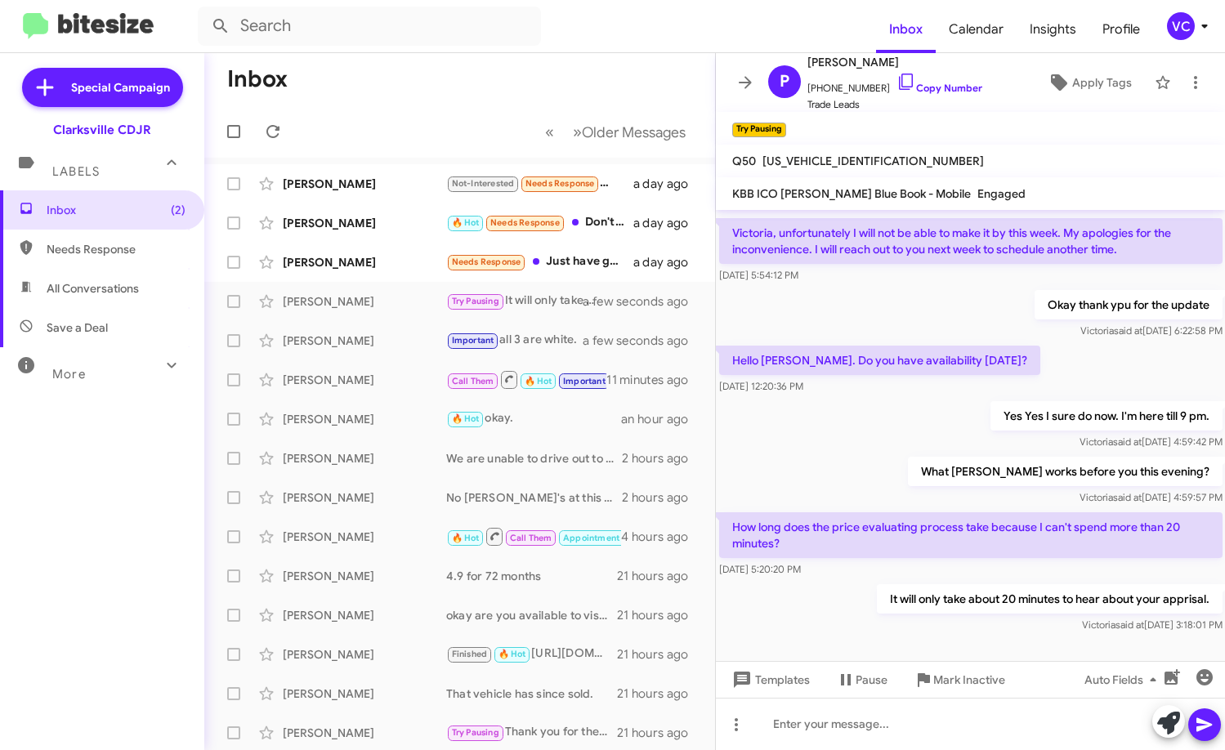
click at [906, 584] on p "It will only take about 20 minutes to hear about your apprisal." at bounding box center [1049, 598] width 346 height 29
click at [937, 398] on div "Yes Yes I sure do now. I'm here till 9 pm. [PERSON_NAME] said at [DATE] 4:59:42…" at bounding box center [971, 426] width 510 height 56
click at [873, 639] on div at bounding box center [971, 682] width 510 height 90
click at [860, 398] on div "Yes Yes I sure do now. I'm here till 9 pm. [PERSON_NAME] said at [DATE] 4:59:42…" at bounding box center [971, 426] width 510 height 56
click at [911, 637] on div at bounding box center [971, 682] width 510 height 90
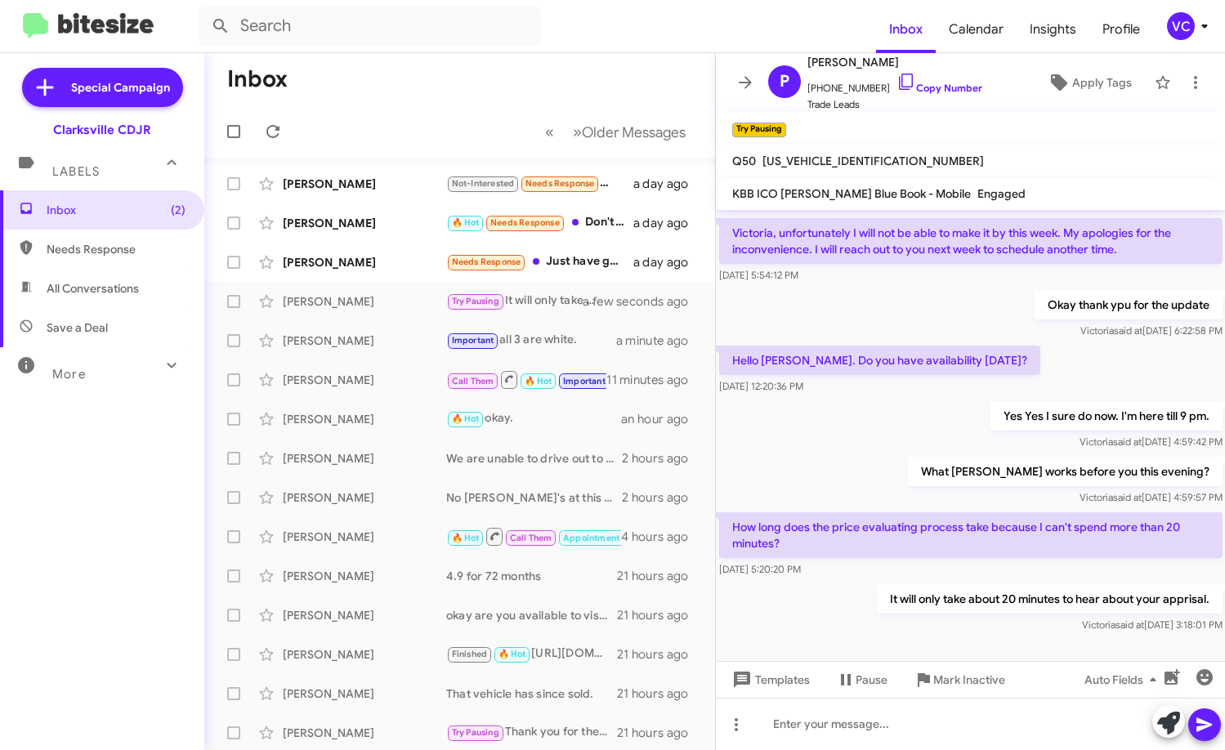
click at [911, 637] on div at bounding box center [971, 682] width 510 height 90
